Goal: Task Accomplishment & Management: Use online tool/utility

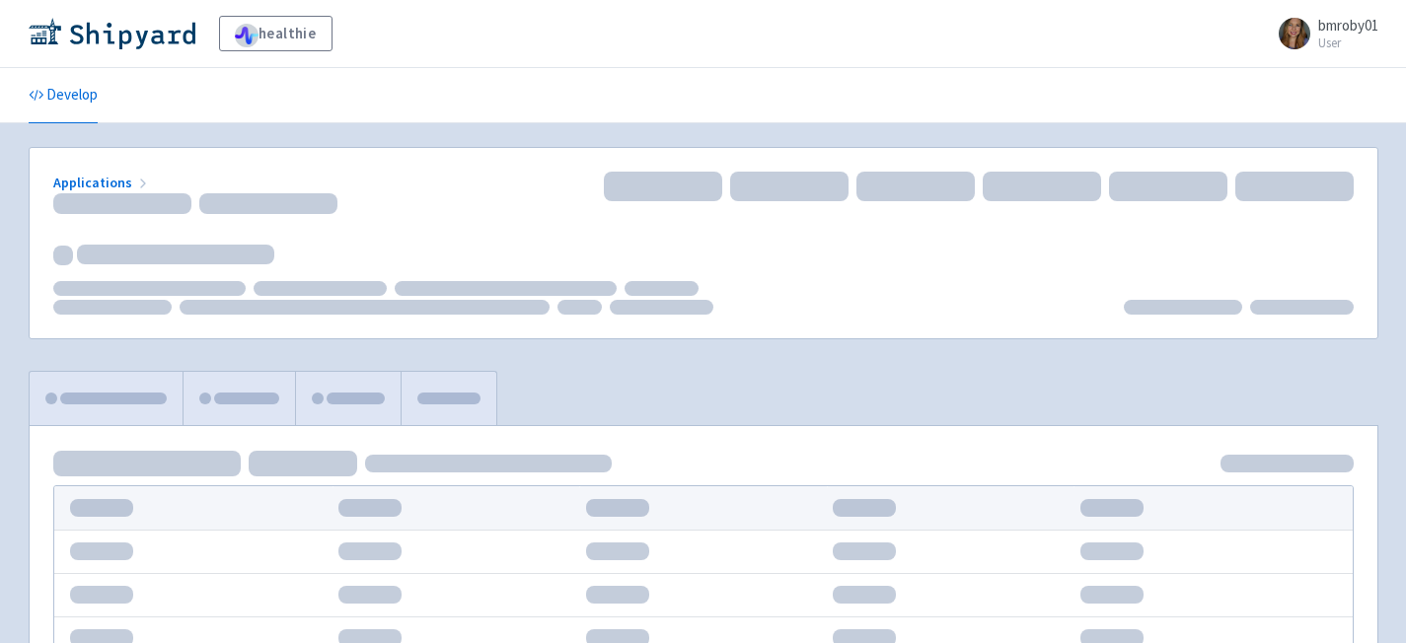
scroll to position [75, 0]
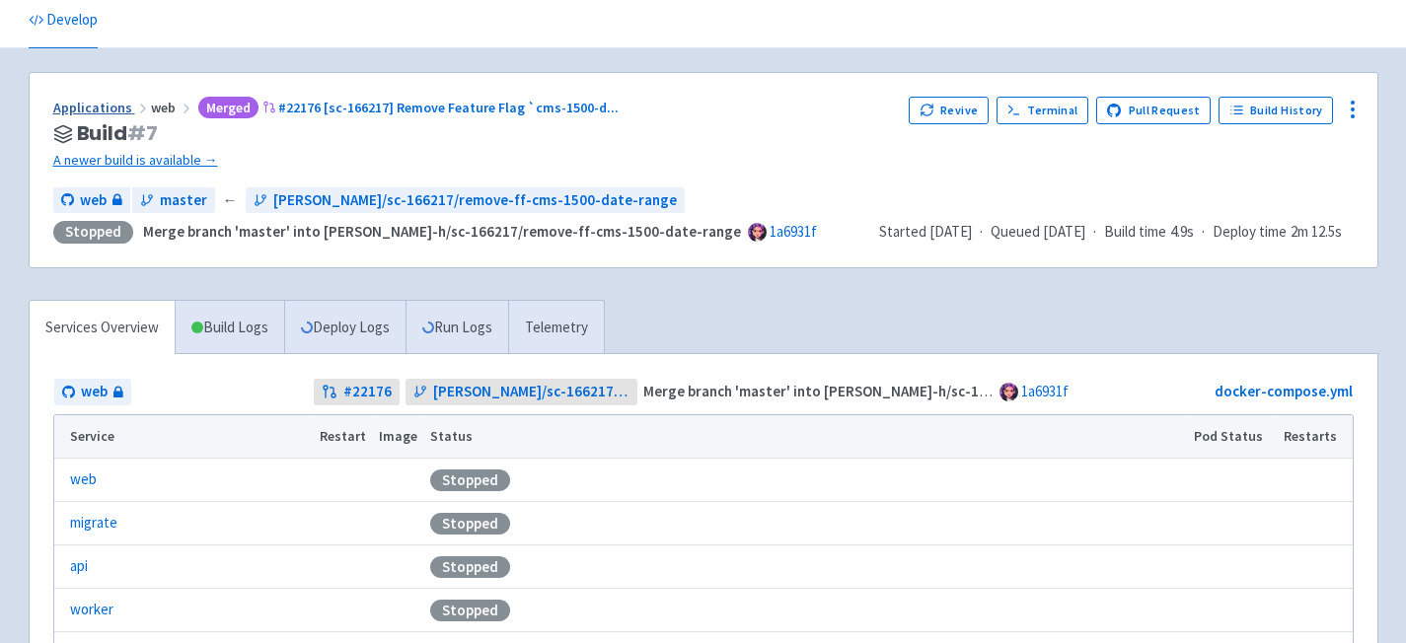
click at [89, 104] on link "Applications" at bounding box center [102, 108] width 98 height 18
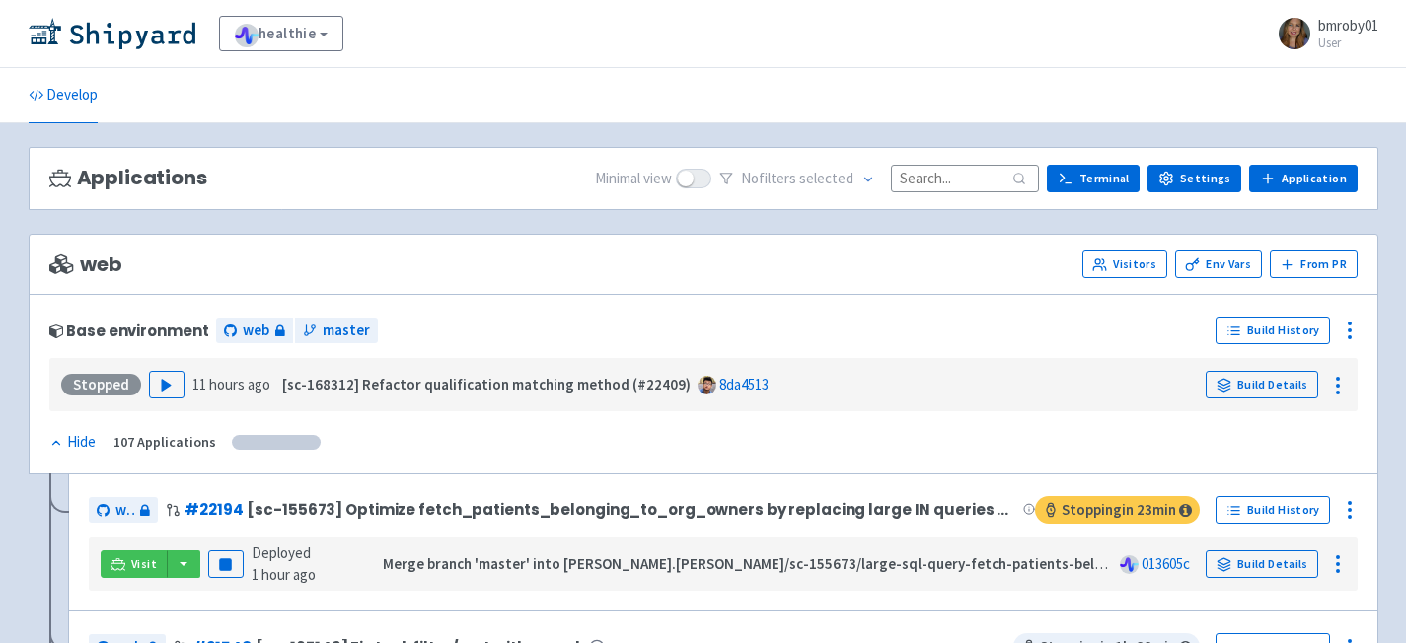
click at [987, 184] on input at bounding box center [965, 178] width 148 height 27
paste input "pr22177"
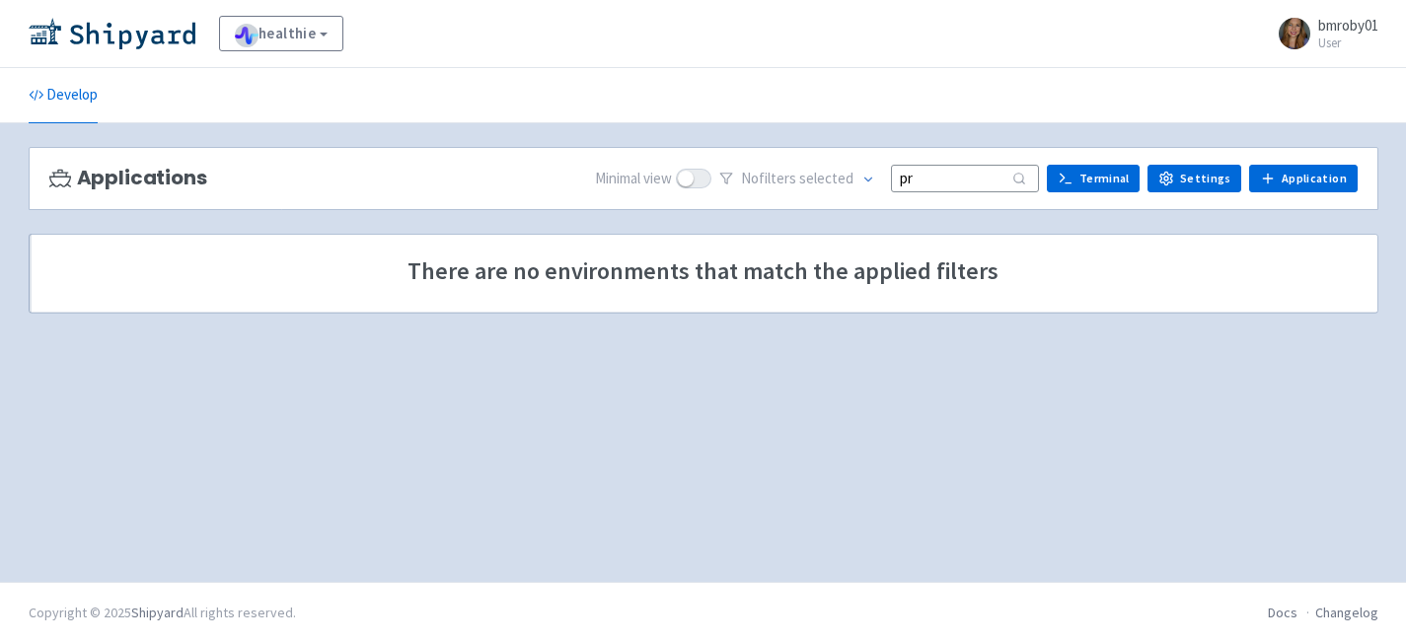
type input "p"
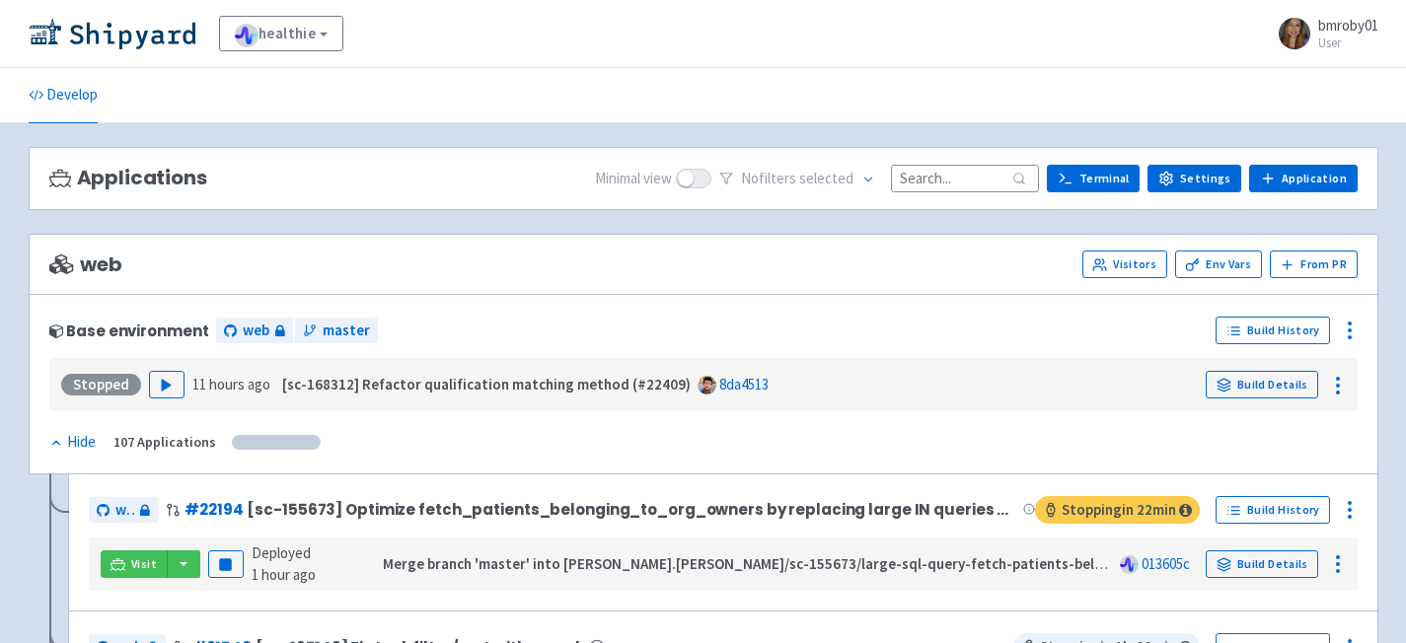
click at [938, 184] on input at bounding box center [965, 178] width 148 height 27
paste input "163041"
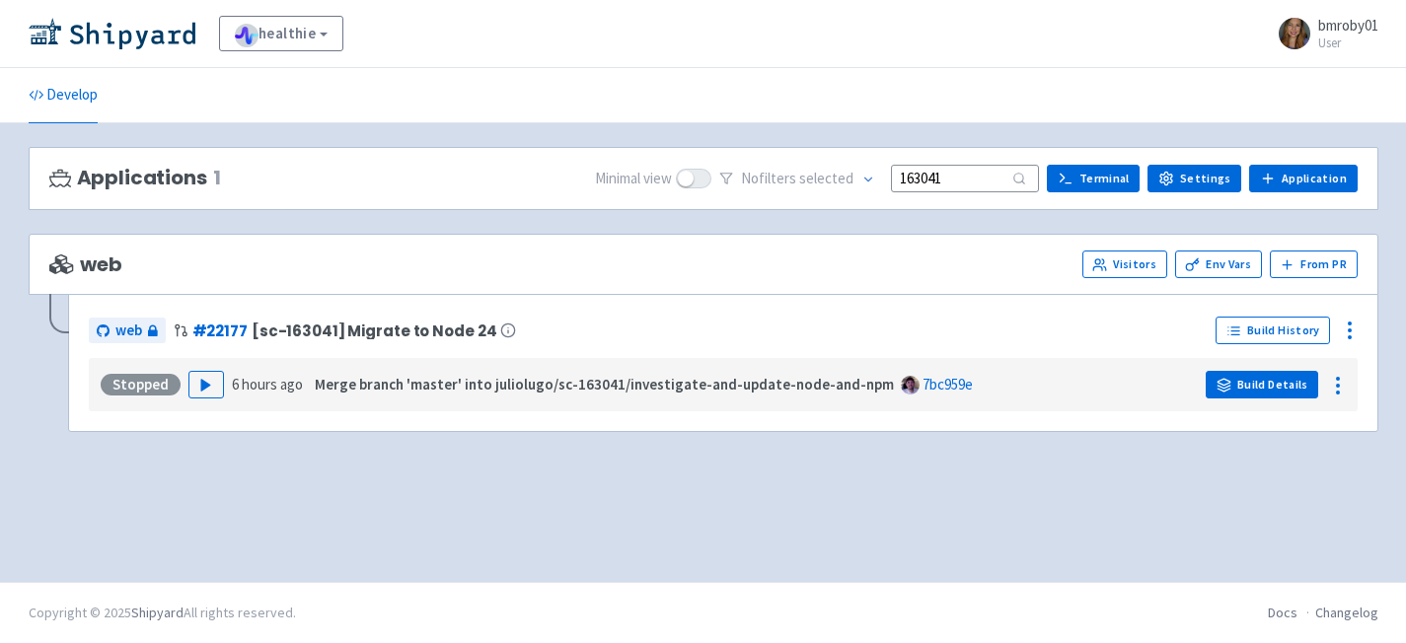
type input "163041"
click at [1235, 390] on link "Build Details" at bounding box center [1262, 385] width 112 height 28
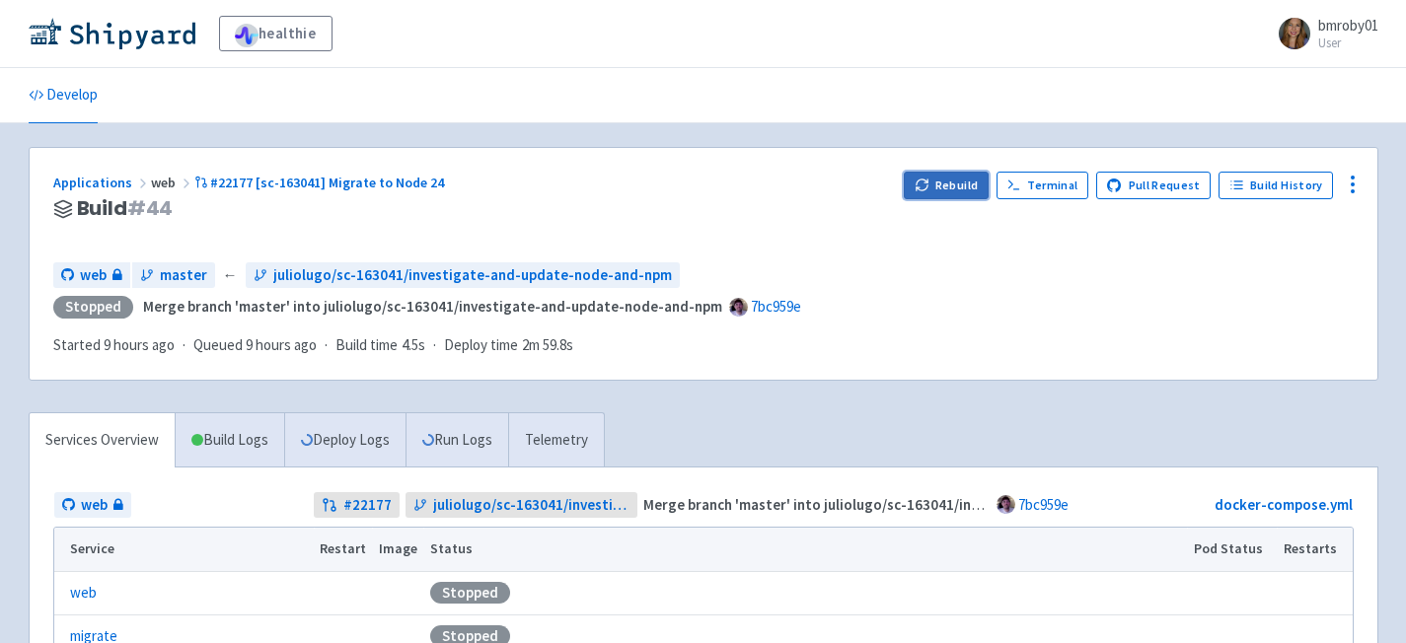
click at [967, 188] on button "Rebuild" at bounding box center [946, 186] width 85 height 28
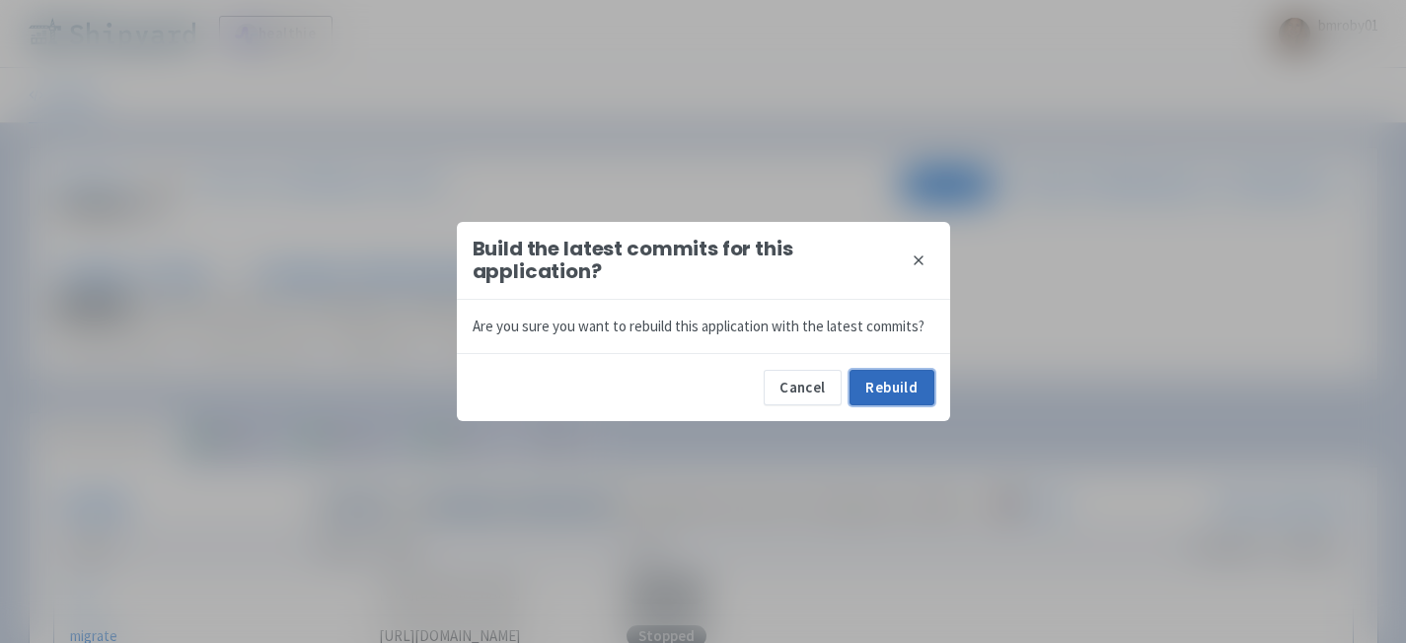
click at [890, 383] on button "Rebuild" at bounding box center [891, 388] width 85 height 36
